Goal: Obtain resource: Obtain resource

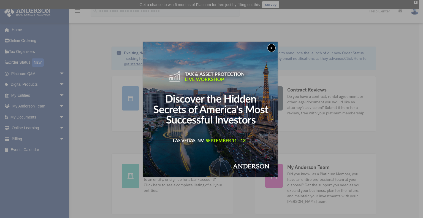
click at [275, 49] on button "x" at bounding box center [272, 48] width 8 height 8
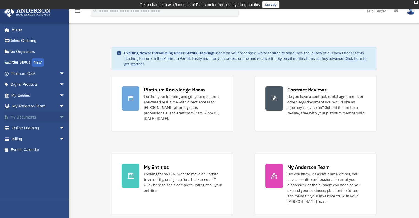
click at [25, 115] on link "My Documents arrow_drop_down" at bounding box center [38, 117] width 69 height 11
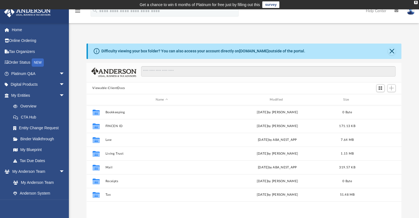
scroll to position [121, 311]
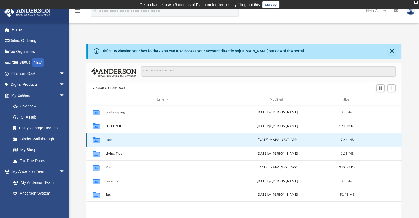
click at [106, 139] on button "Law" at bounding box center [161, 140] width 113 height 4
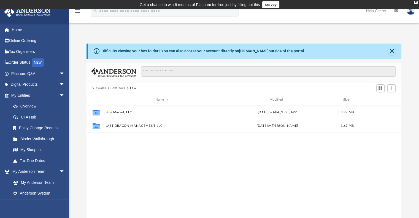
click at [115, 88] on button "Viewable-ClientDocs" at bounding box center [108, 88] width 33 height 5
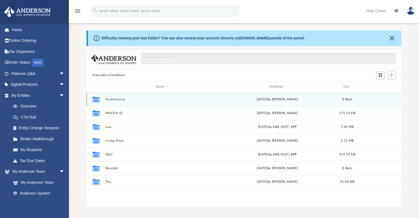
scroll to position [14, 0]
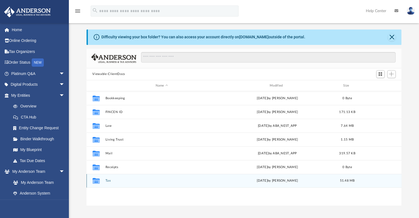
click at [108, 179] on div "Collaborated Folder Tax Thu Jun 12 2025 by Alex Price 51.48 MB" at bounding box center [244, 181] width 315 height 14
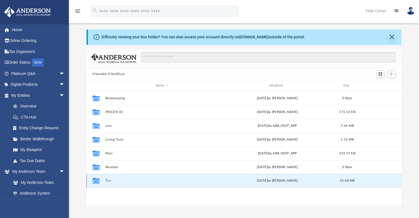
click at [109, 181] on button "Tax" at bounding box center [161, 181] width 113 height 4
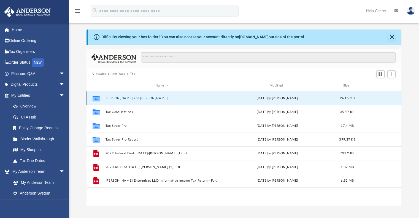
click at [137, 99] on button "Steffen, Ted and Ekaterina" at bounding box center [161, 98] width 113 height 4
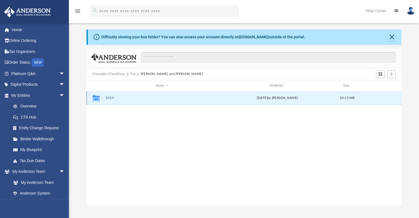
click at [113, 98] on button "2024" at bounding box center [161, 98] width 113 height 4
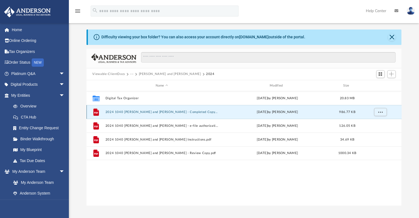
click at [167, 110] on button "2024 1040 Steffen, Ted and Ekaterina - Completed Copy.pdf" at bounding box center [161, 112] width 113 height 4
